Goal: Find specific page/section: Find specific page/section

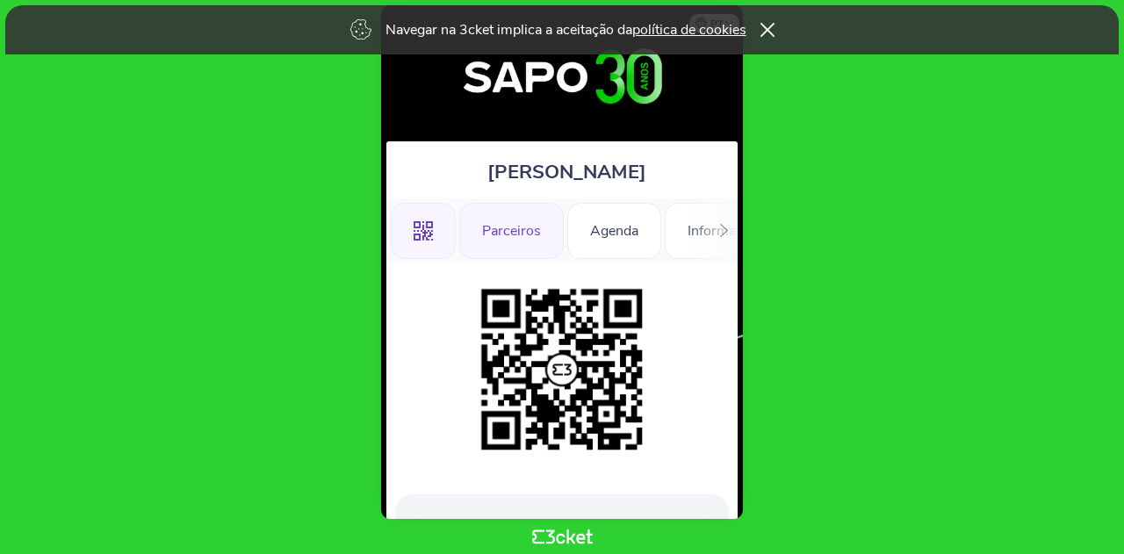
click at [513, 246] on div "Parceiros" at bounding box center [511, 231] width 104 height 56
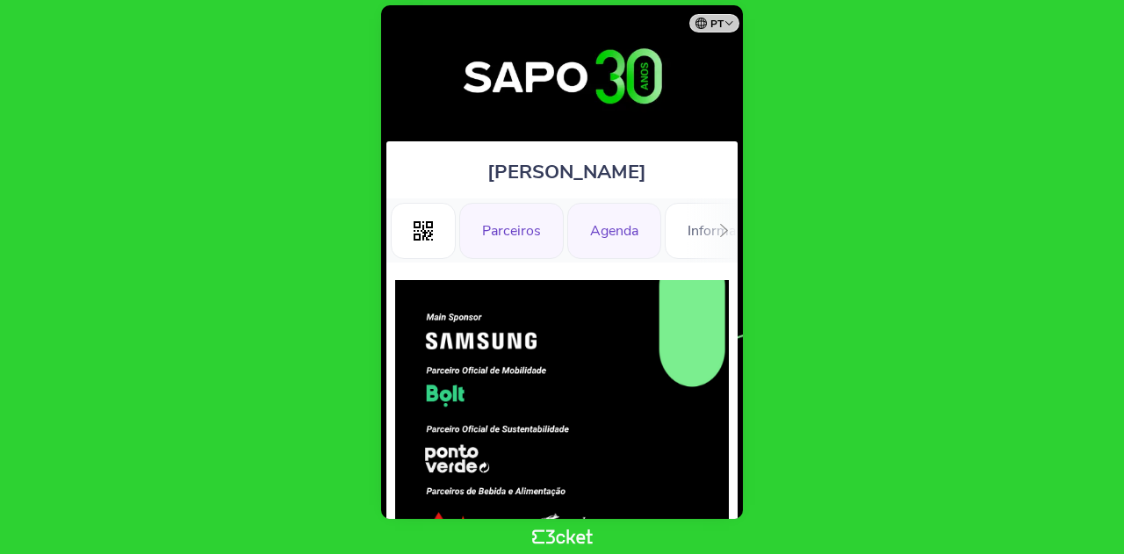
click at [616, 234] on div "Agenda" at bounding box center [614, 231] width 94 height 56
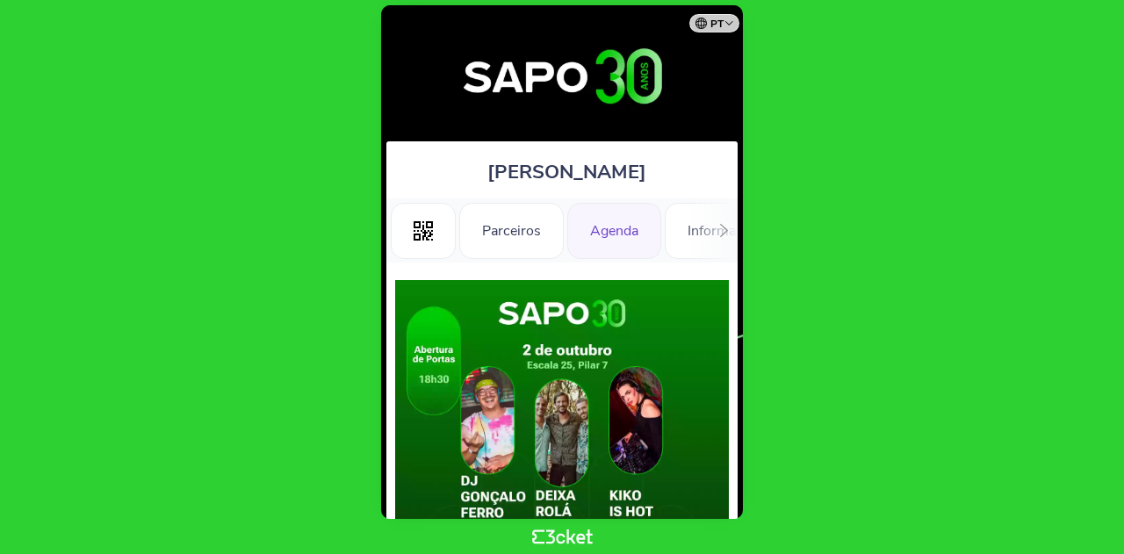
click at [725, 237] on div at bounding box center [723, 230] width 27 height 64
click at [557, 238] on div "Informações Adicionais" at bounding box center [515, 231] width 192 height 56
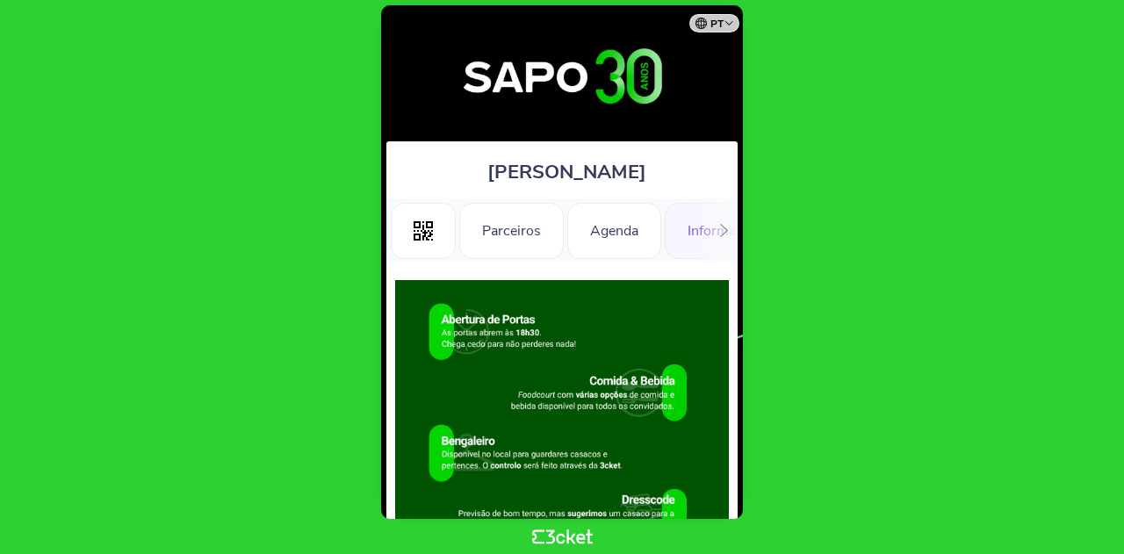
click at [727, 230] on icon at bounding box center [724, 230] width 8 height 13
click at [670, 226] on div "Informações" at bounding box center [676, 231] width 123 height 56
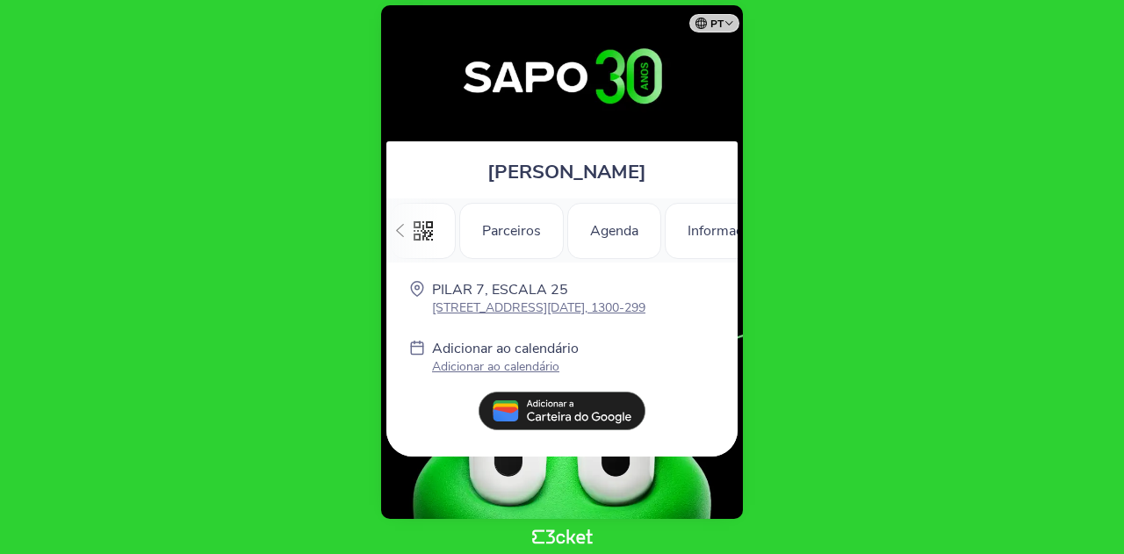
scroll to position [0, 246]
click at [406, 234] on icon at bounding box center [399, 230] width 13 height 13
click at [406, 234] on div ".st0{fill-rule:evenodd;clip-rule:evenodd;}" at bounding box center [423, 231] width 65 height 56
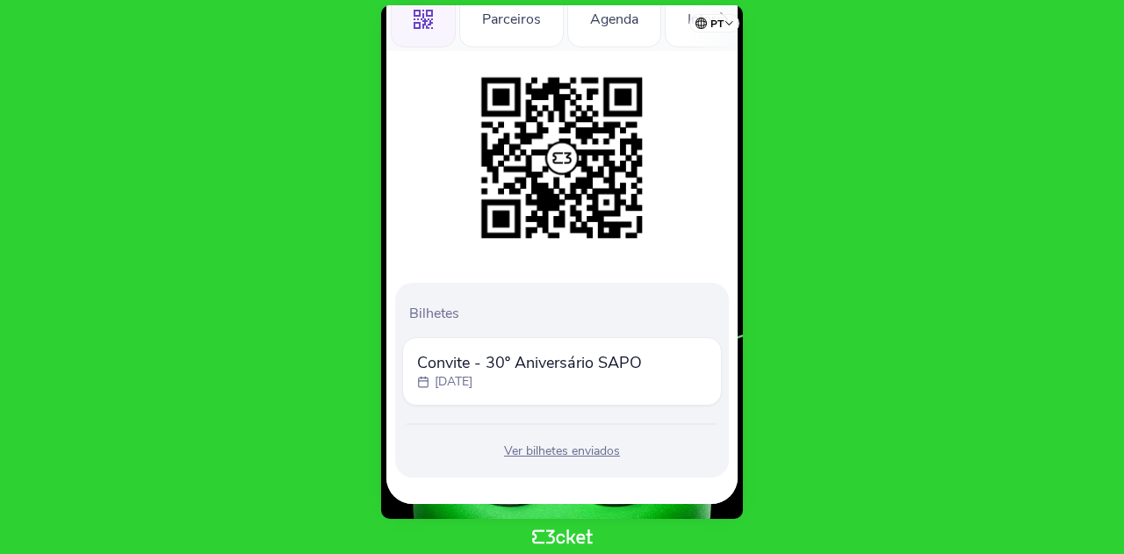
scroll to position [212, 0]
click at [543, 450] on div "Ver bilhetes enviados" at bounding box center [562, 452] width 320 height 18
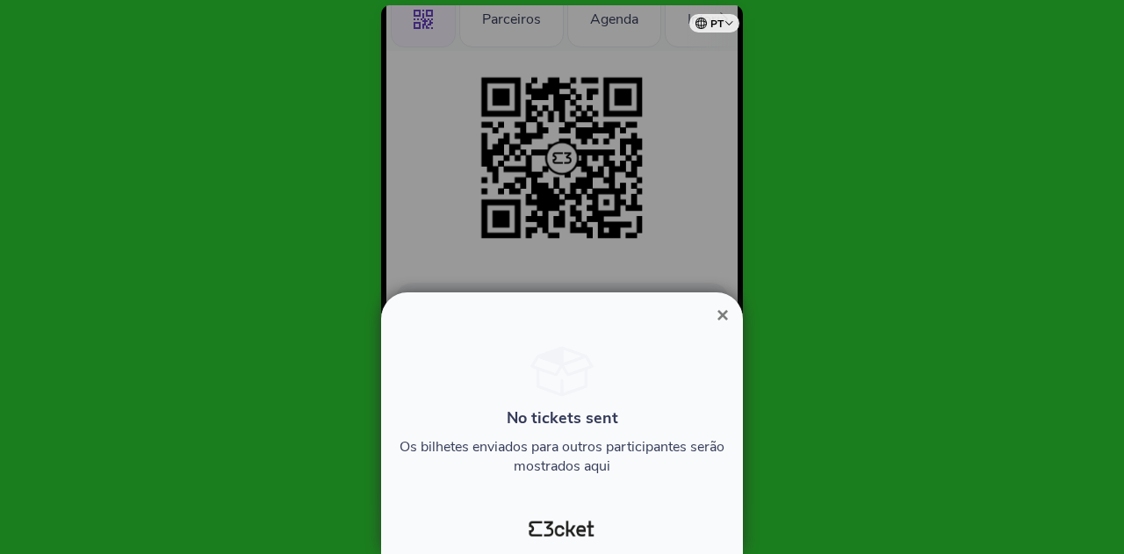
click at [723, 317] on span "×" at bounding box center [722, 315] width 12 height 24
